Goal: Task Accomplishment & Management: Manage account settings

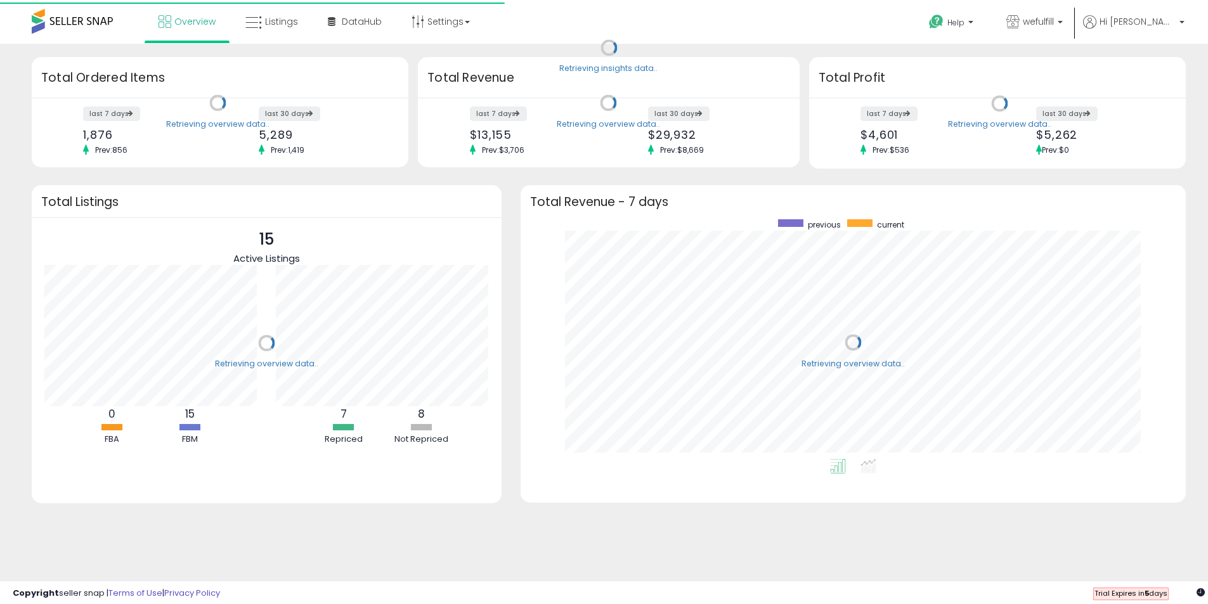
scroll to position [240, 635]
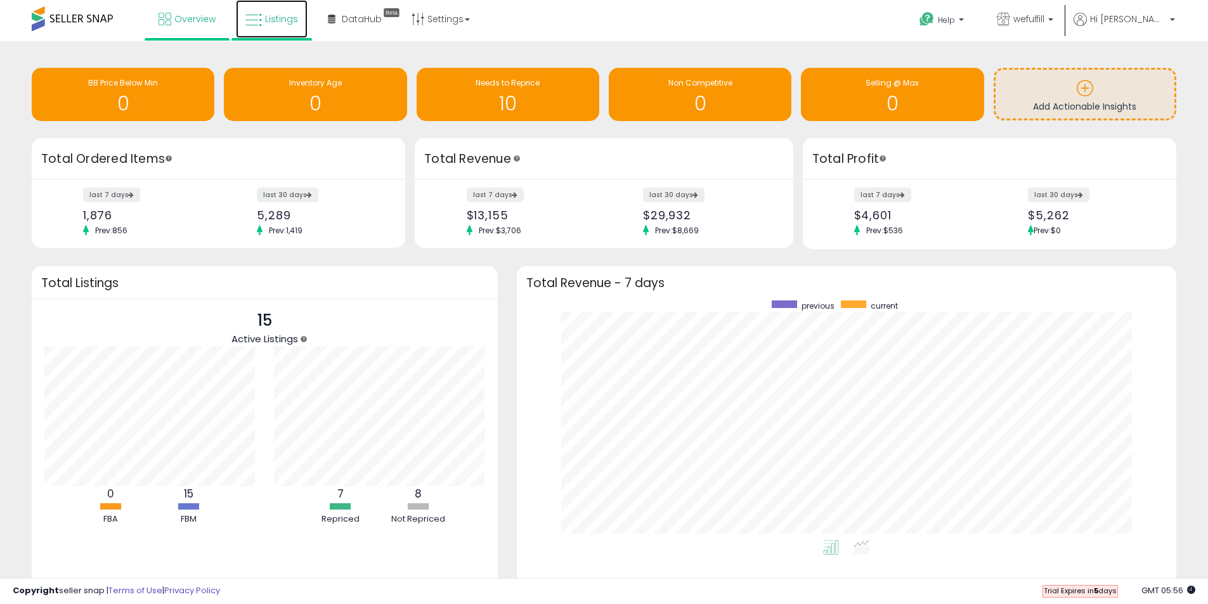
click at [264, 25] on link "Listings" at bounding box center [272, 19] width 72 height 38
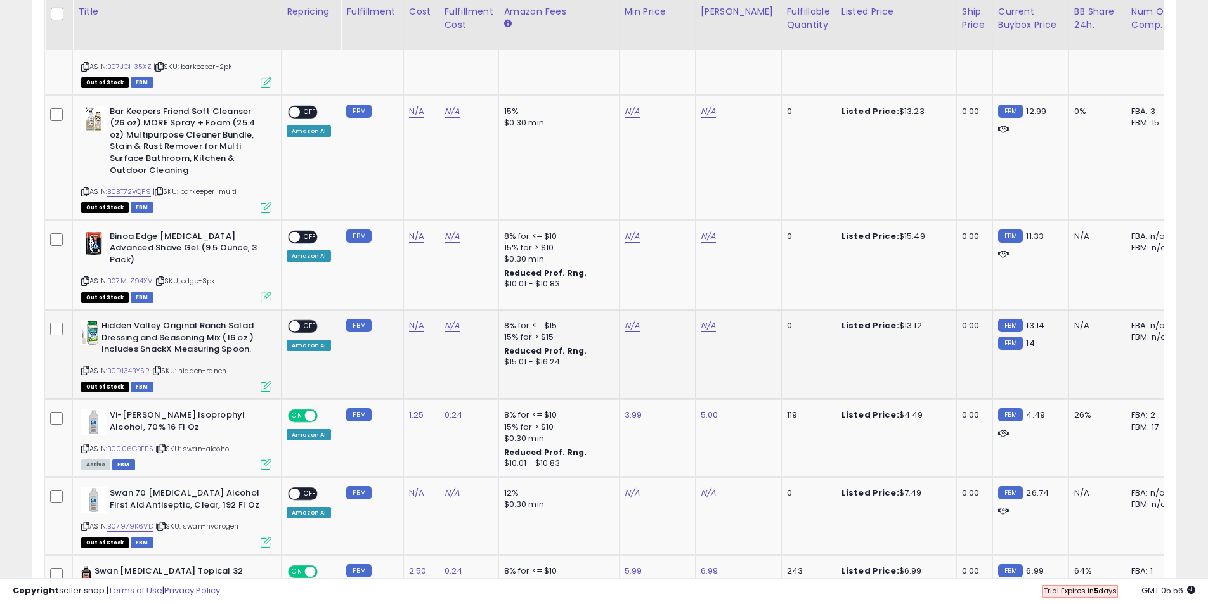
scroll to position [1205, 0]
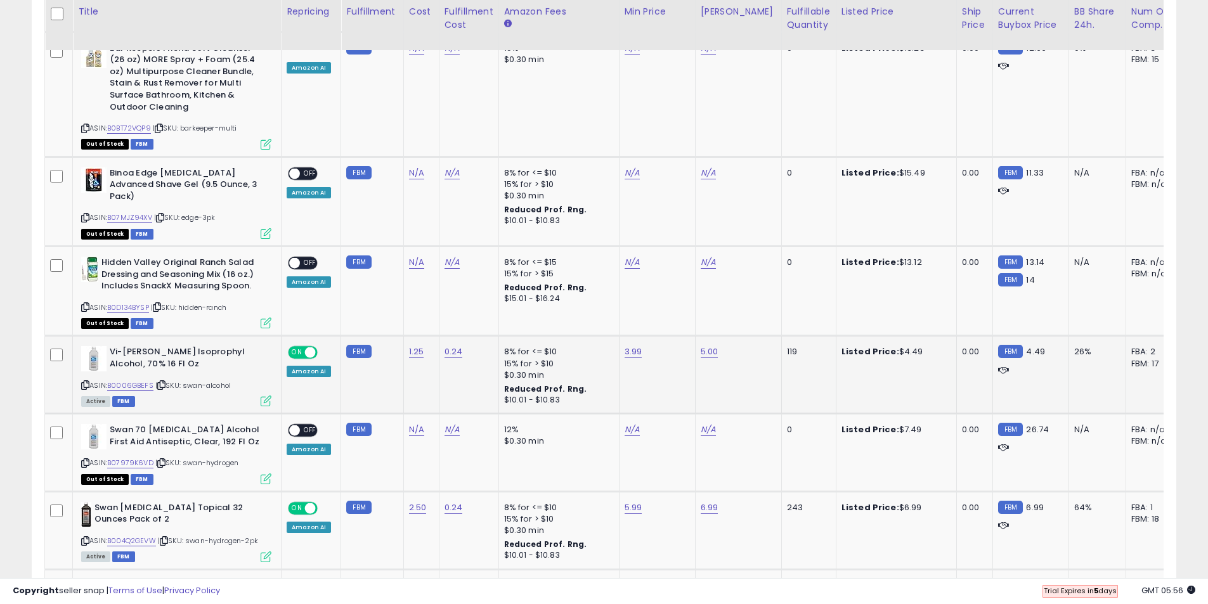
click at [303, 348] on span "ON" at bounding box center [297, 353] width 16 height 11
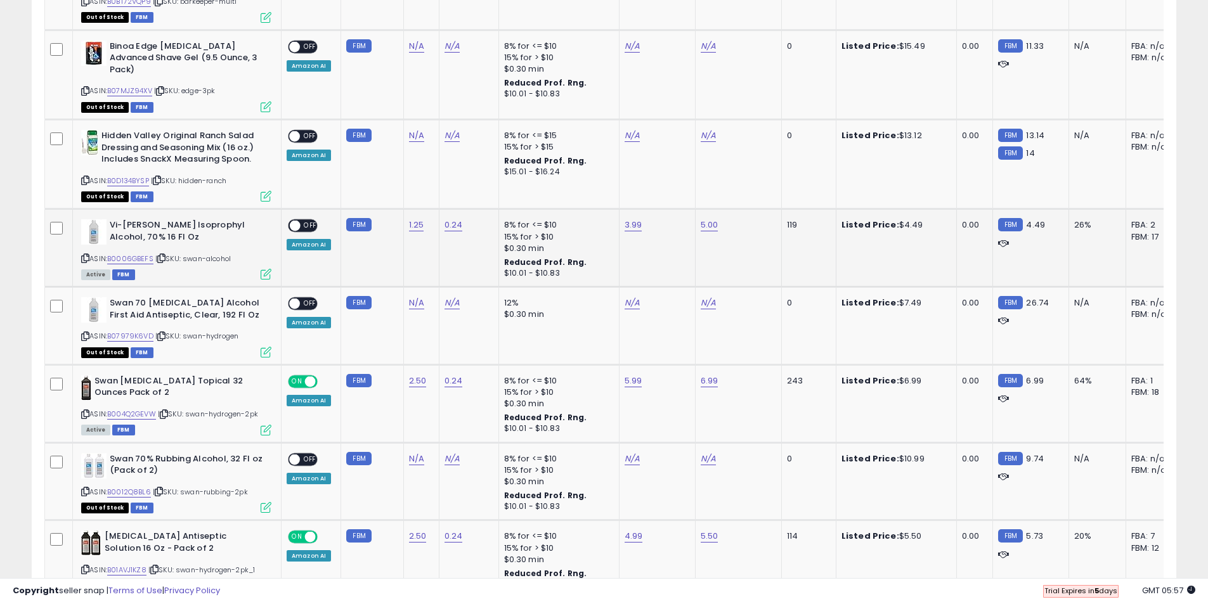
scroll to position [1395, 0]
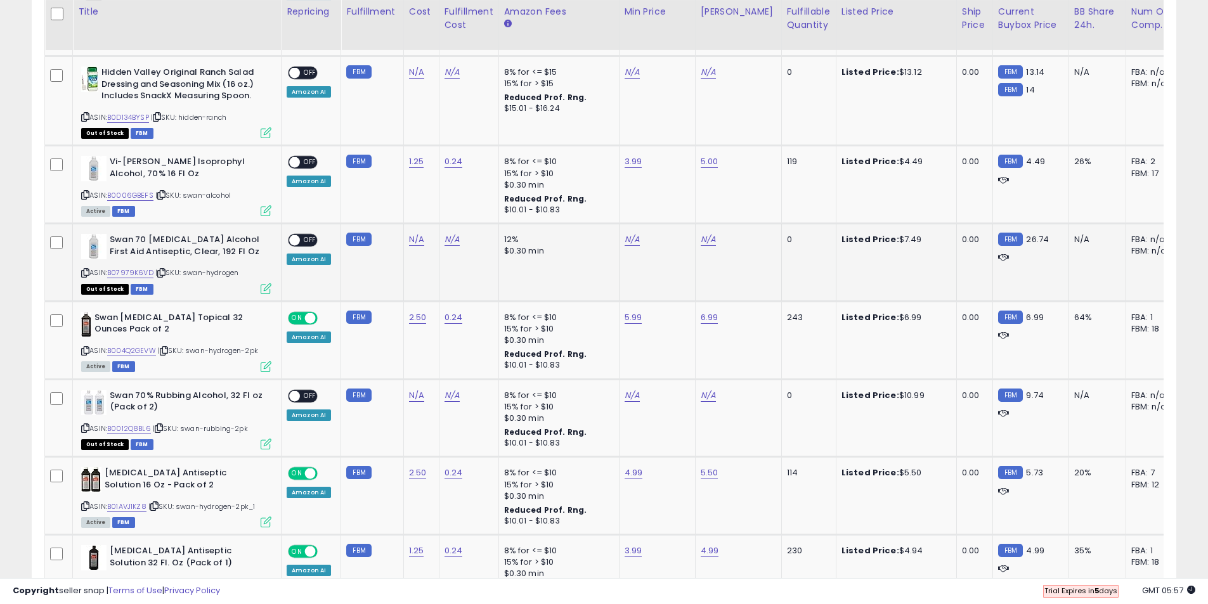
click at [553, 270] on td "12% $0.30 min" at bounding box center [558, 263] width 120 height 78
click at [305, 469] on span at bounding box center [310, 474] width 11 height 11
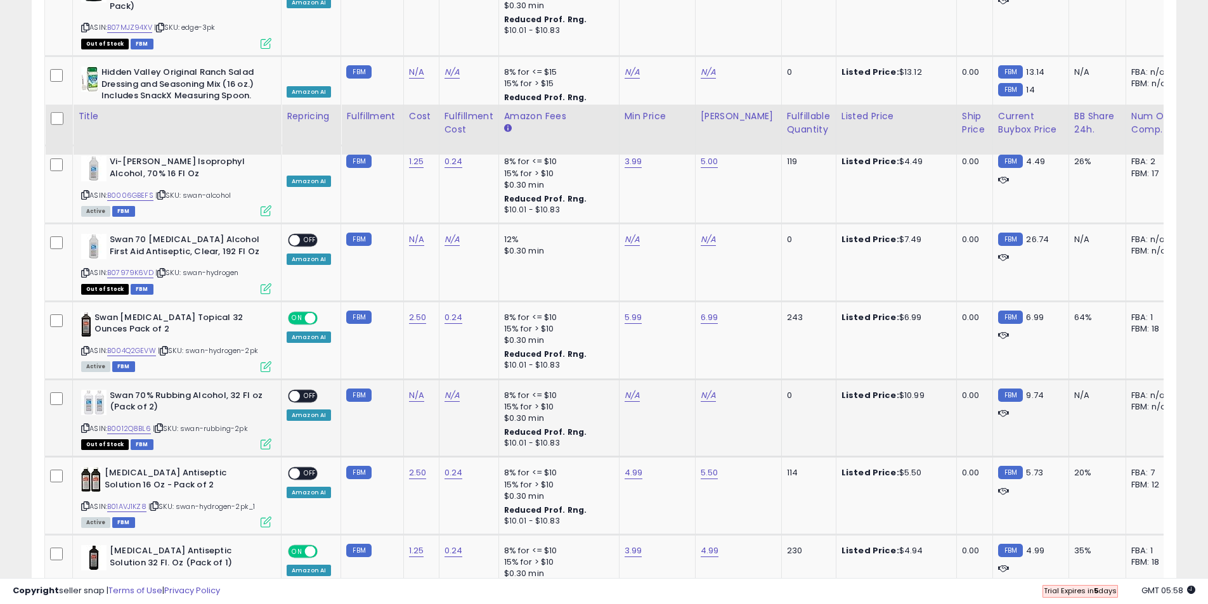
scroll to position [1500, 0]
